Goal: Information Seeking & Learning: Learn about a topic

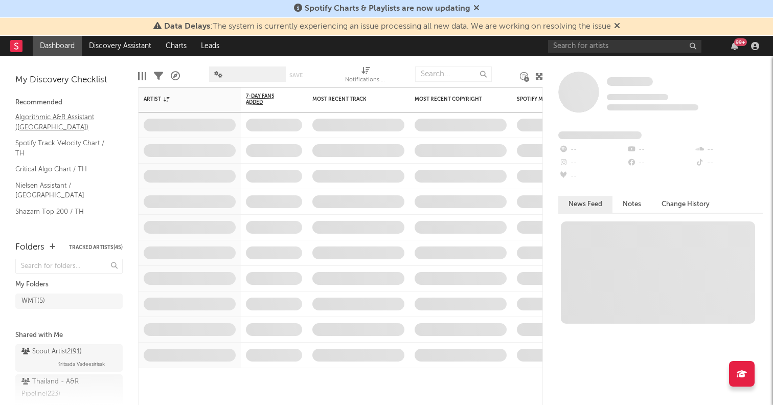
click at [28, 122] on link "Algorithmic A&R Assistant (Thailand)" at bounding box center [63, 122] width 97 height 21
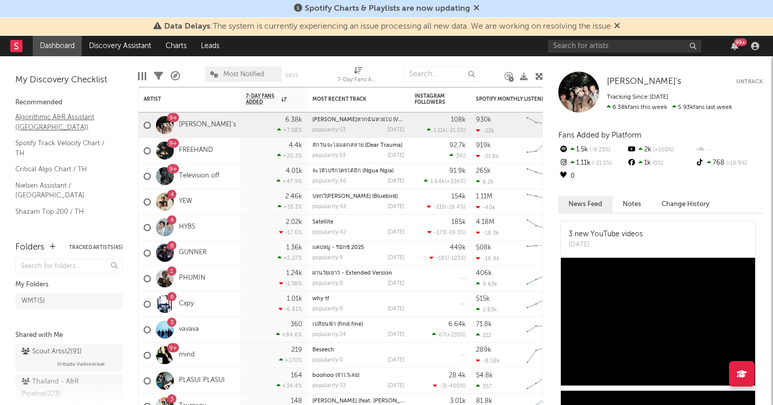
click at [39, 121] on link "Algorithmic A&R Assistant ([GEOGRAPHIC_DATA])" at bounding box center [63, 122] width 97 height 21
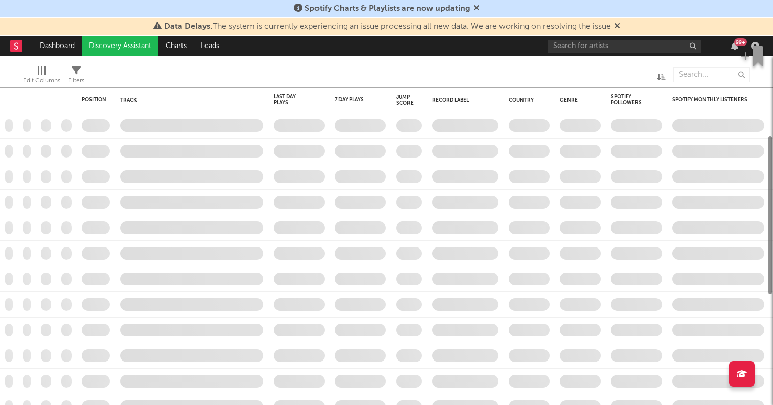
checkbox input "true"
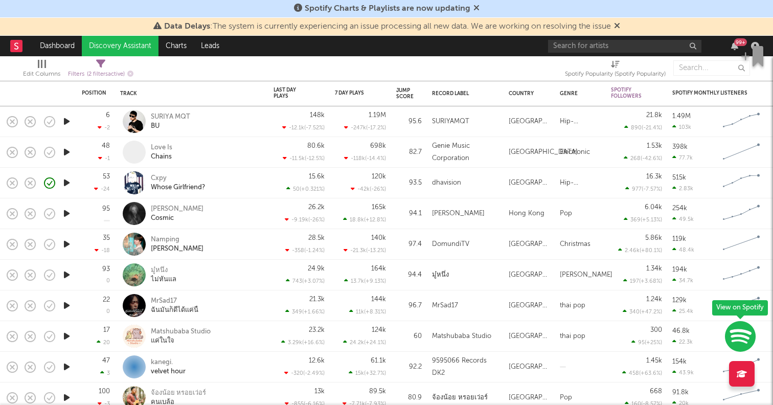
click at [70, 120] on icon "button" at bounding box center [66, 121] width 11 height 13
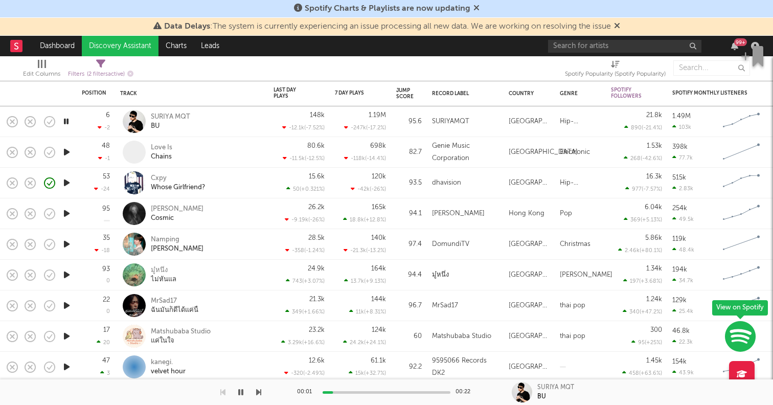
click at [68, 152] on icon "button" at bounding box center [66, 152] width 11 height 13
click at [68, 182] on icon "button" at bounding box center [66, 182] width 11 height 13
click at [67, 244] on icon "button" at bounding box center [66, 244] width 11 height 13
click at [66, 273] on icon "button" at bounding box center [66, 275] width 11 height 13
click at [134, 271] on div at bounding box center [134, 274] width 23 height 23
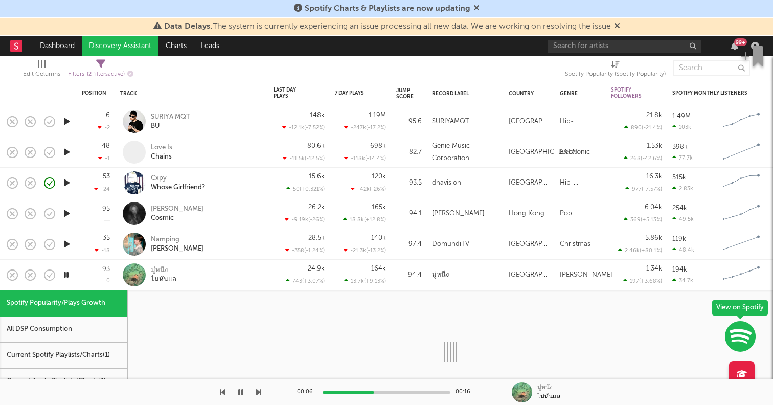
select select "1w"
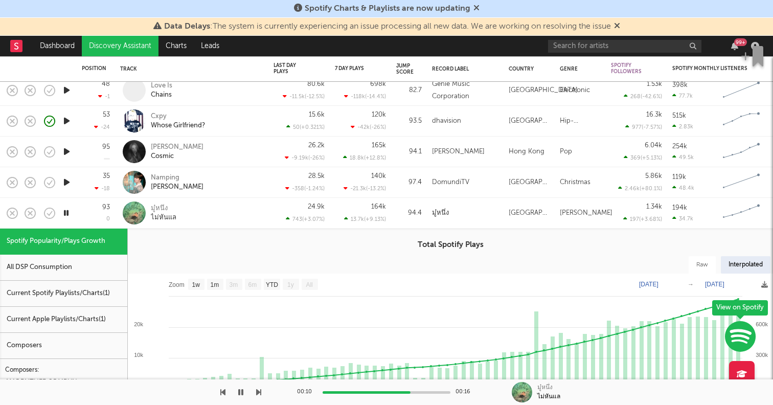
click at [144, 209] on div at bounding box center [134, 213] width 23 height 23
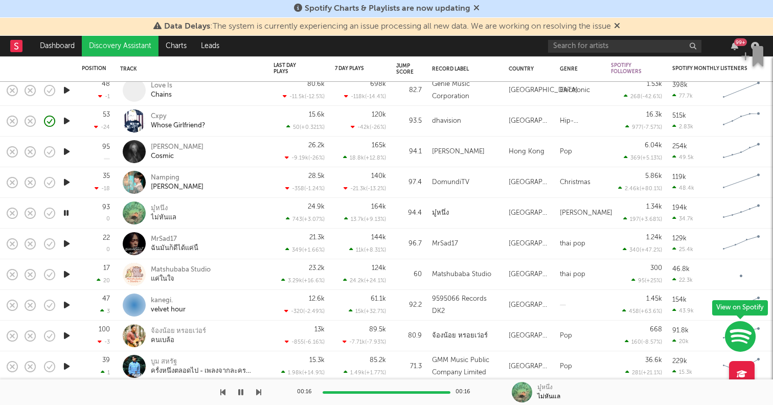
click at [67, 241] on icon "button" at bounding box center [66, 243] width 11 height 13
click at [64, 273] on icon "button" at bounding box center [66, 274] width 11 height 13
click at [68, 304] on icon "button" at bounding box center [66, 305] width 11 height 13
click at [64, 337] on icon "button" at bounding box center [66, 335] width 11 height 13
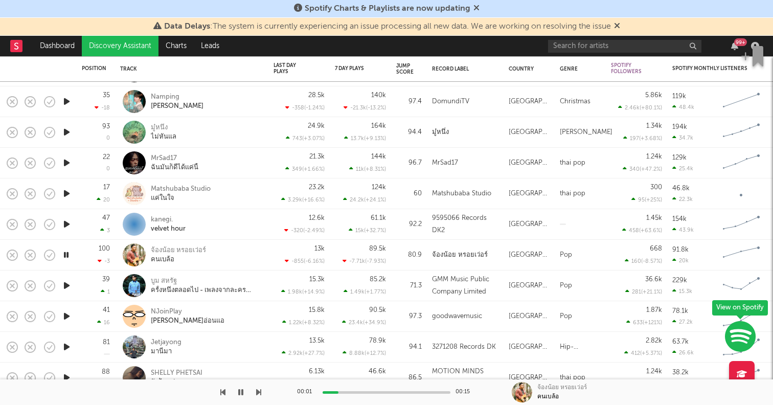
click at [68, 287] on icon "button" at bounding box center [66, 285] width 11 height 13
click at [69, 318] on icon "button" at bounding box center [66, 316] width 11 height 13
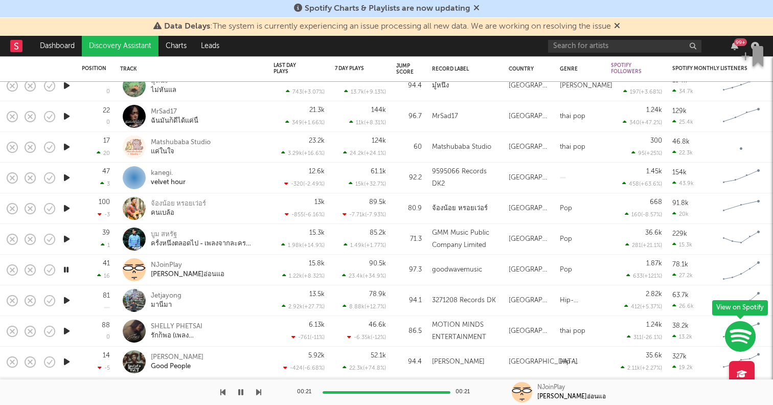
click at [68, 299] on icon "button" at bounding box center [66, 300] width 11 height 13
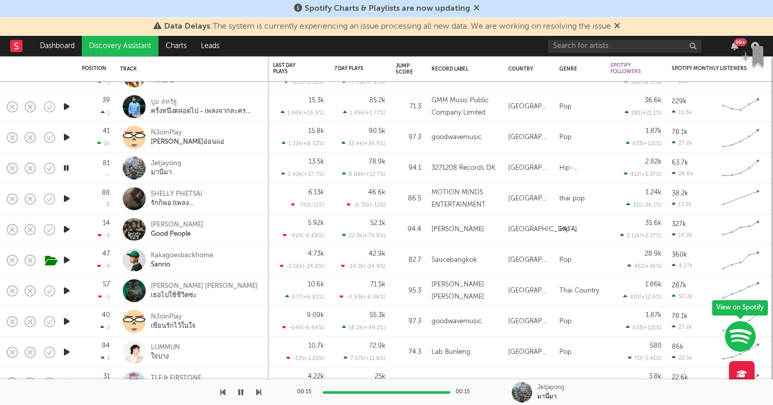
click at [68, 291] on icon "button" at bounding box center [66, 290] width 11 height 13
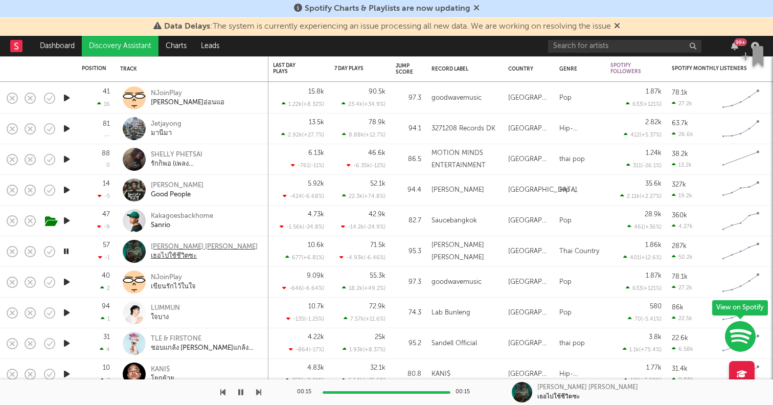
click at [181, 258] on div "เธอไปใช้ชีวิตซะ" at bounding box center [204, 256] width 107 height 9
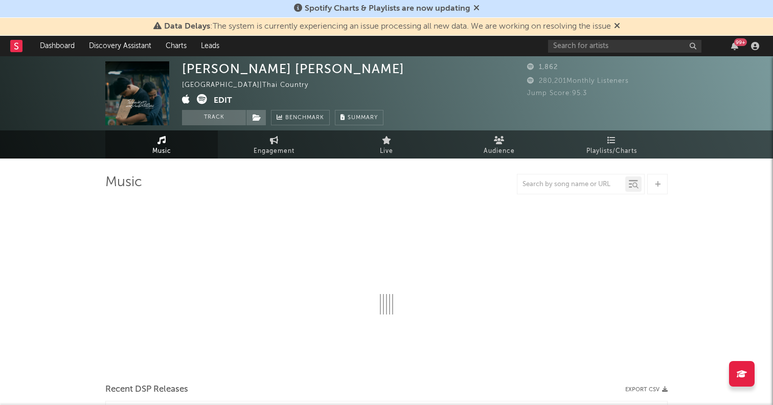
select select "1w"
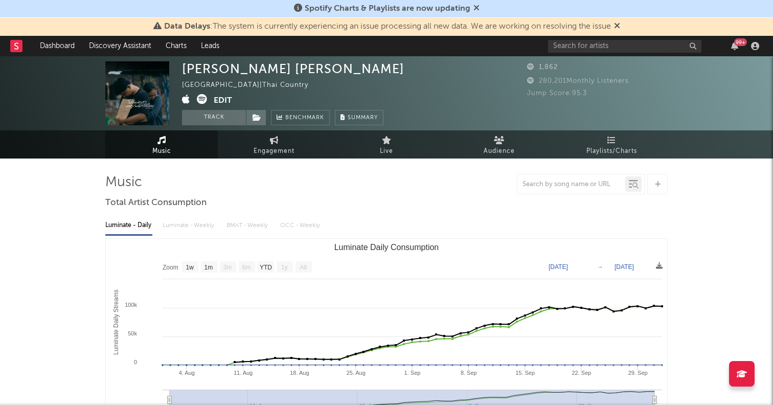
click at [204, 100] on icon at bounding box center [202, 99] width 10 height 10
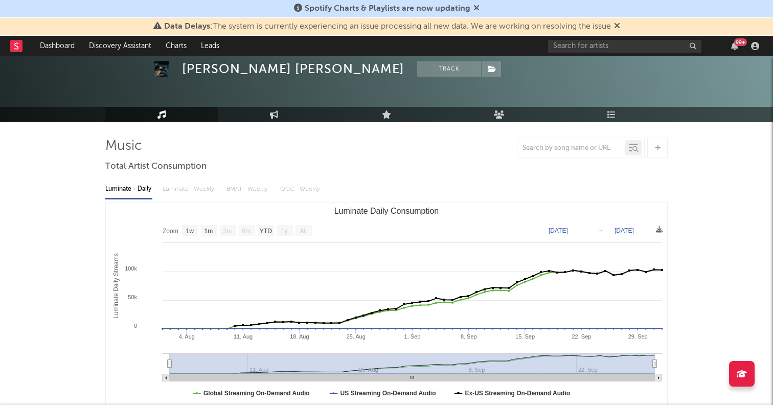
scroll to position [47, 0]
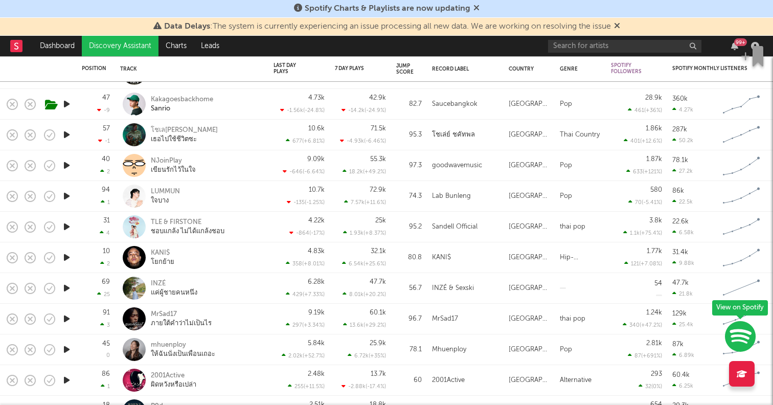
click at [68, 167] on icon "button" at bounding box center [66, 165] width 11 height 13
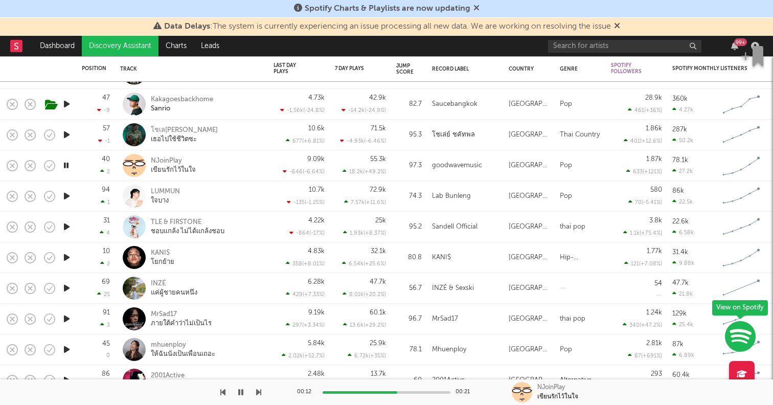
click at [68, 195] on icon "button" at bounding box center [66, 196] width 11 height 13
